Goal: Task Accomplishment & Management: Manage account settings

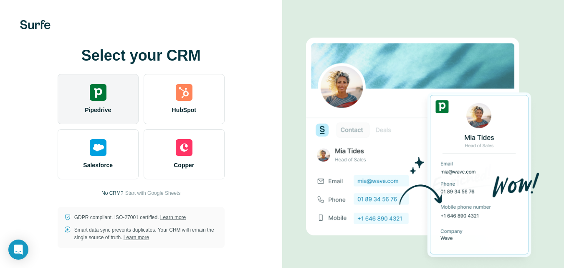
click at [105, 96] on img at bounding box center [98, 92] width 17 height 17
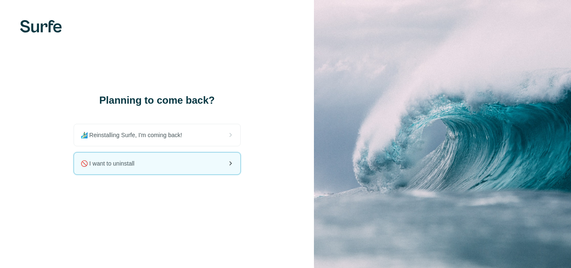
click at [219, 161] on div "🚫 I want to uninstall" at bounding box center [157, 164] width 166 height 22
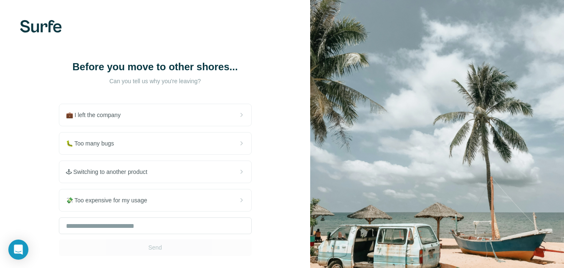
click at [217, 131] on div "💼 I left the company 🐛 Too many bugs 🕹 Switching to another product 💸 Too expen…" at bounding box center [155, 180] width 193 height 152
click at [357, 81] on img at bounding box center [437, 158] width 254 height 316
click at [244, 51] on div "Before you move to other shores... Can you tell us why you're leaving? 💼 I left…" at bounding box center [155, 158] width 310 height 316
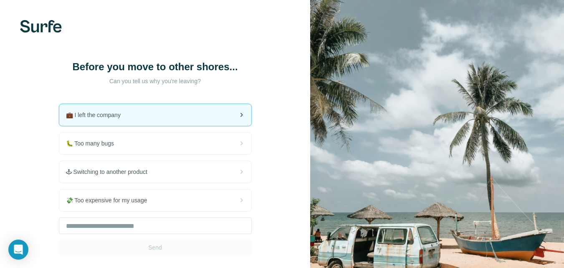
click at [126, 124] on div "💼 I left the company" at bounding box center [155, 115] width 192 height 22
